Goal: Task Accomplishment & Management: Manage account settings

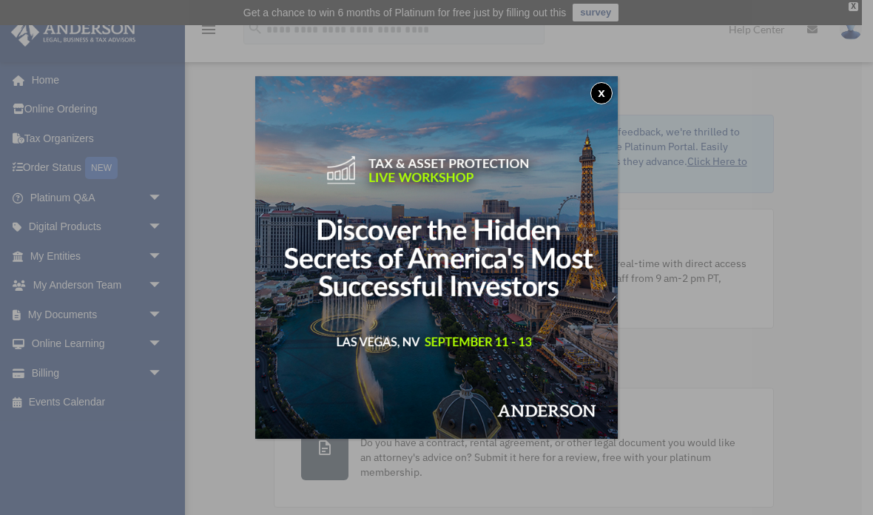
click at [609, 101] on button "x" at bounding box center [601, 93] width 22 height 22
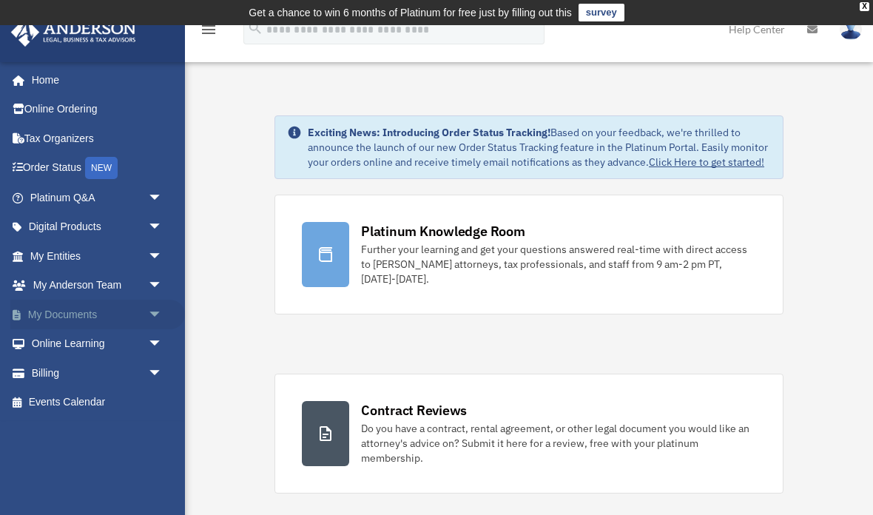
click at [58, 307] on link "My Documents arrow_drop_down" at bounding box center [97, 315] width 175 height 30
click at [161, 301] on span "arrow_drop_down" at bounding box center [163, 315] width 30 height 30
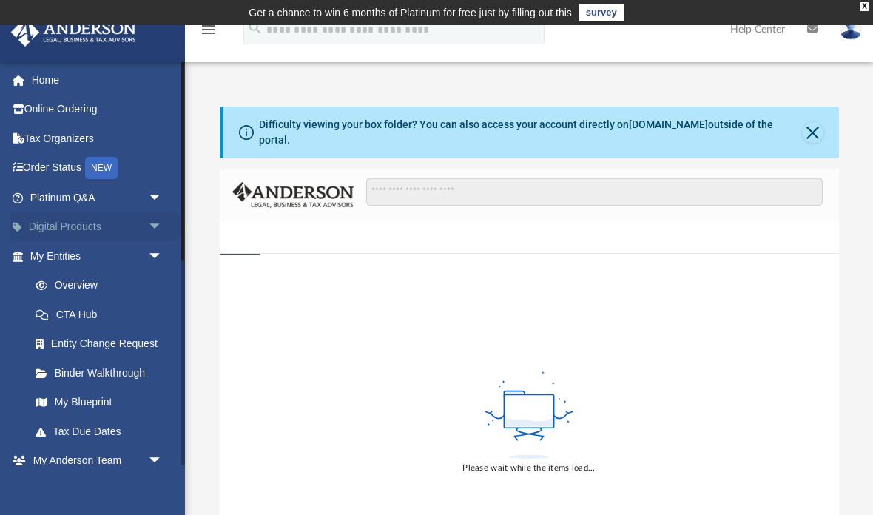
click at [158, 238] on span "arrow_drop_down" at bounding box center [163, 227] width 30 height 30
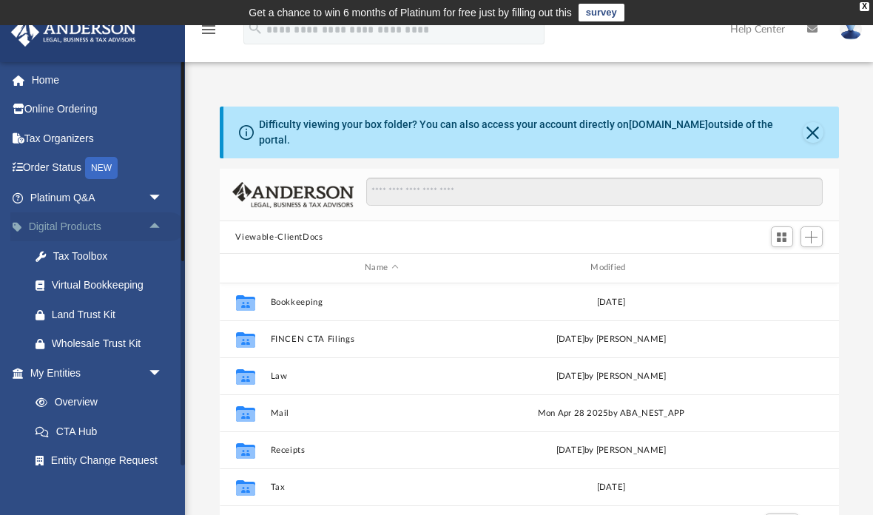
scroll to position [337, 619]
click at [162, 198] on span "arrow_drop_down" at bounding box center [163, 198] width 30 height 30
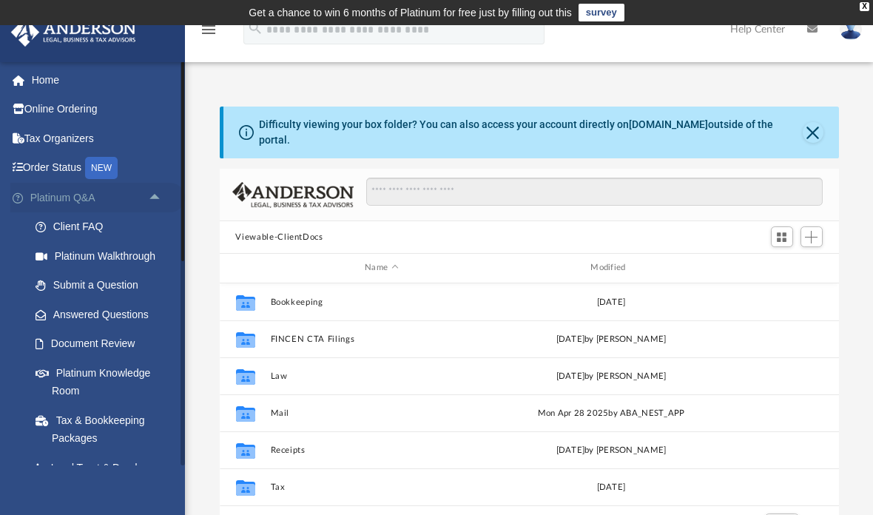
click at [151, 201] on span "arrow_drop_up" at bounding box center [163, 198] width 30 height 30
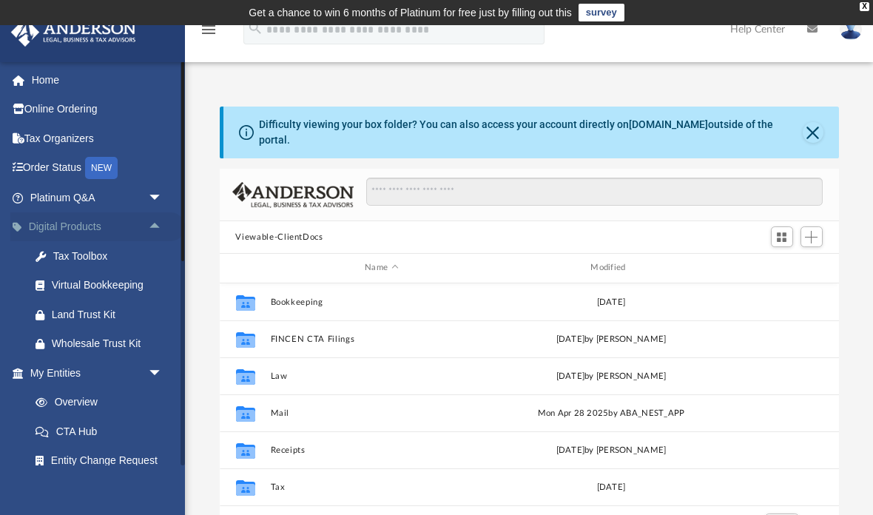
click at [155, 219] on span "arrow_drop_up" at bounding box center [163, 227] width 30 height 30
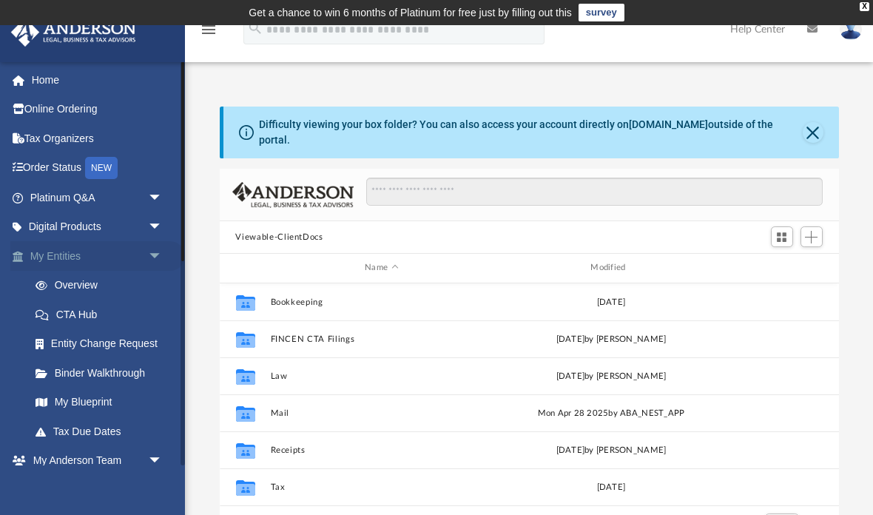
click at [156, 252] on span "arrow_drop_down" at bounding box center [163, 256] width 30 height 30
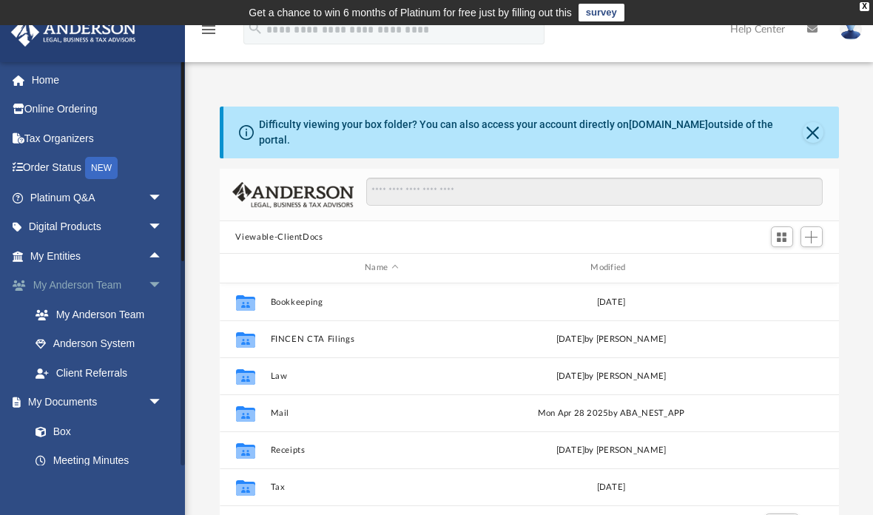
click at [159, 283] on span "arrow_drop_down" at bounding box center [163, 286] width 30 height 30
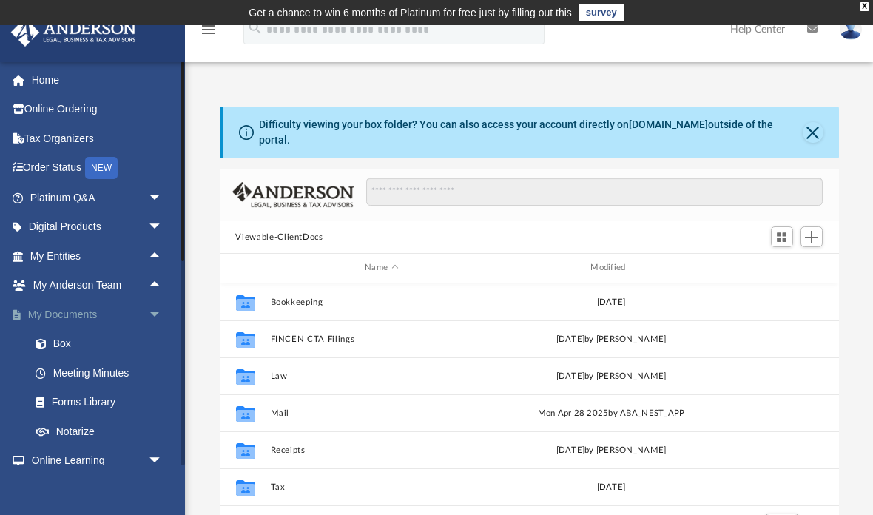
click at [157, 309] on span "arrow_drop_down" at bounding box center [163, 315] width 30 height 30
click at [155, 343] on span "arrow_drop_down" at bounding box center [163, 344] width 30 height 30
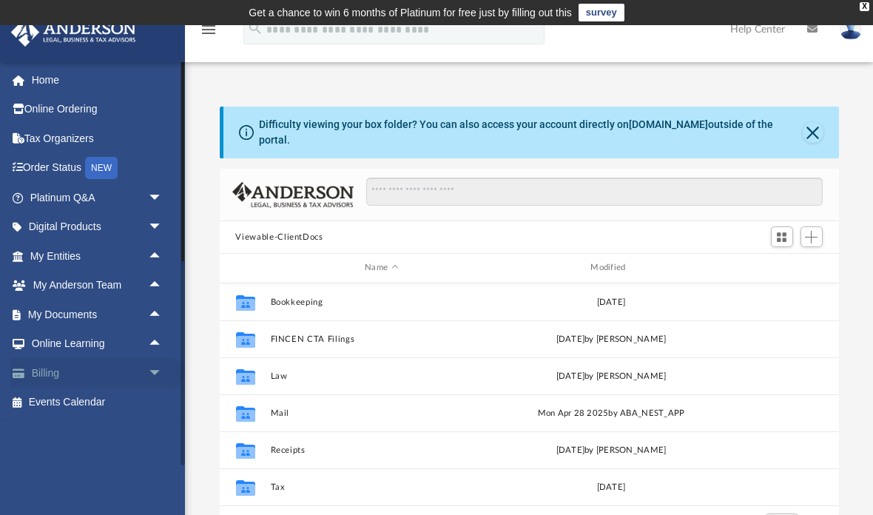
click at [148, 372] on span "arrow_drop_down" at bounding box center [163, 373] width 30 height 30
click at [78, 396] on link "$ Open Invoices" at bounding box center [103, 403] width 164 height 30
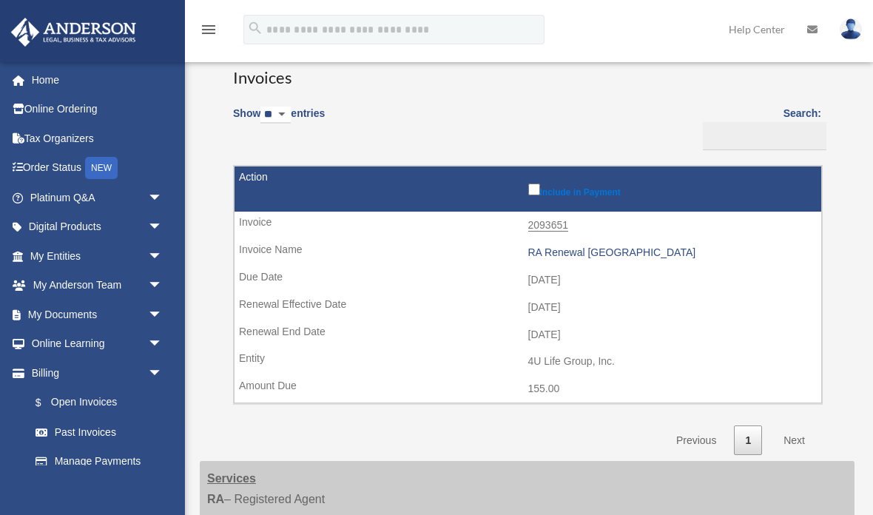
scroll to position [44, 0]
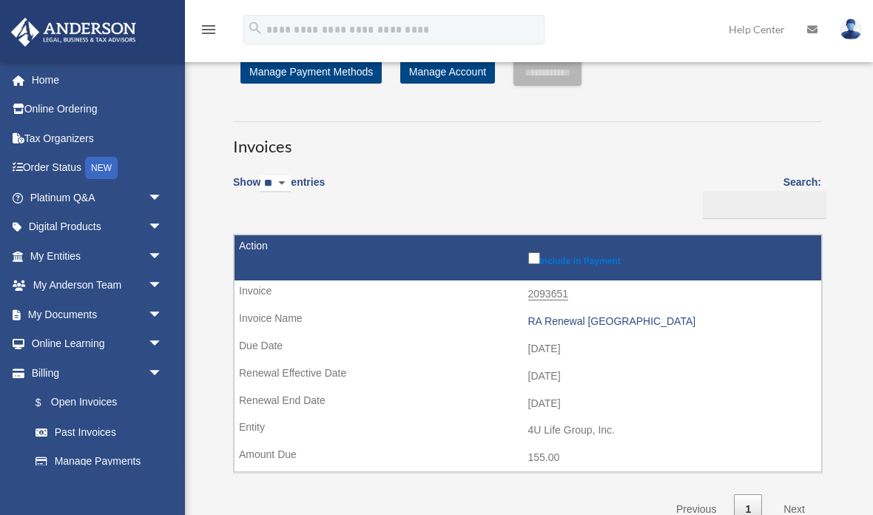
click at [528, 262] on label "Include in Payment" at bounding box center [671, 257] width 286 height 17
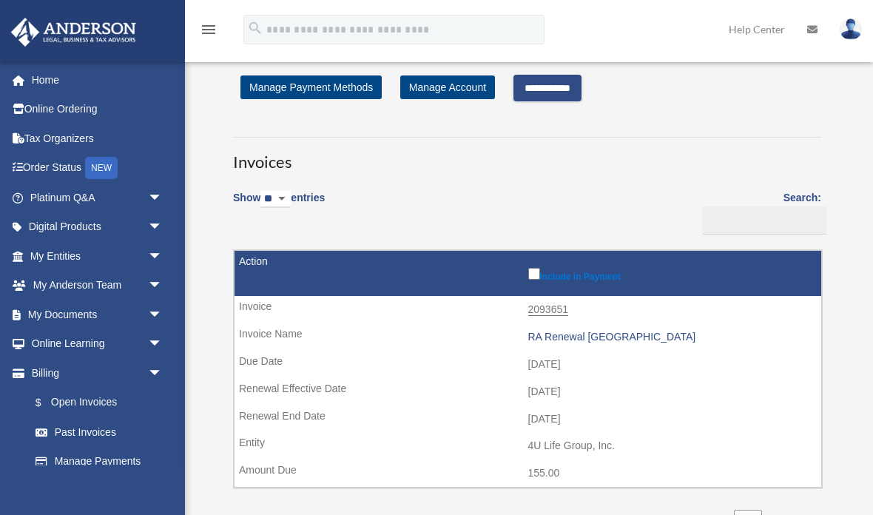
scroll to position [0, 0]
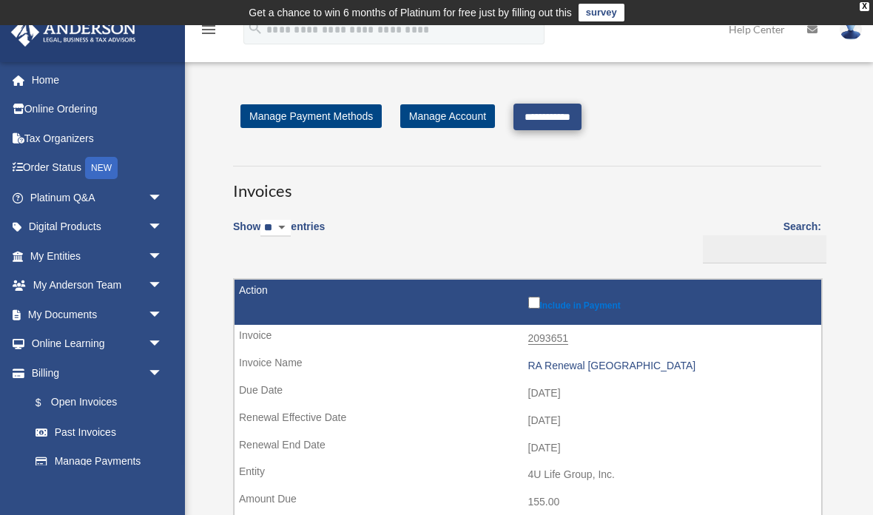
click at [582, 110] on input "**********" at bounding box center [548, 117] width 68 height 27
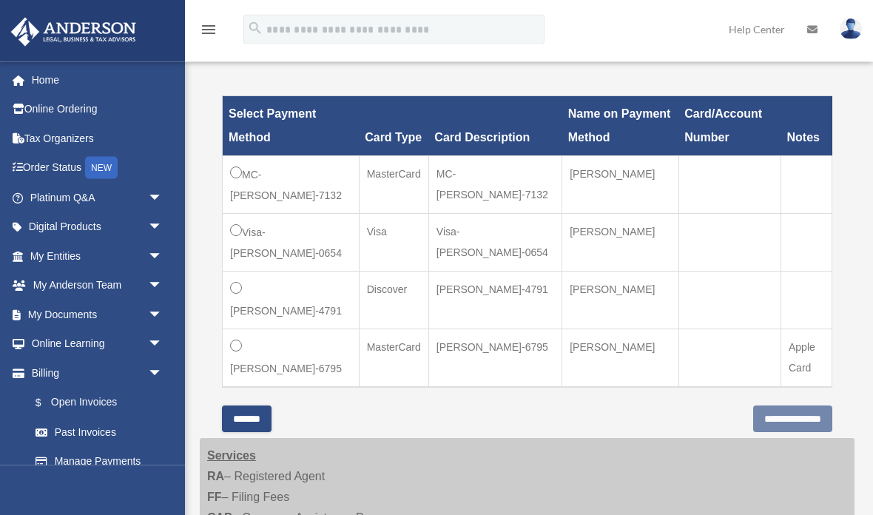
scroll to position [414, 0]
click at [755, 408] on input "**********" at bounding box center [792, 418] width 79 height 27
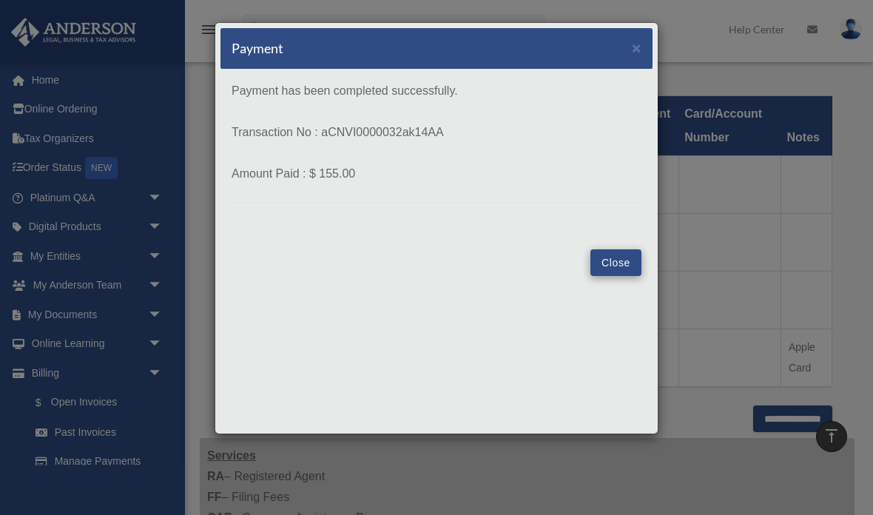
click at [599, 249] on button "Close" at bounding box center [615, 262] width 51 height 27
